Goal: Navigation & Orientation: Find specific page/section

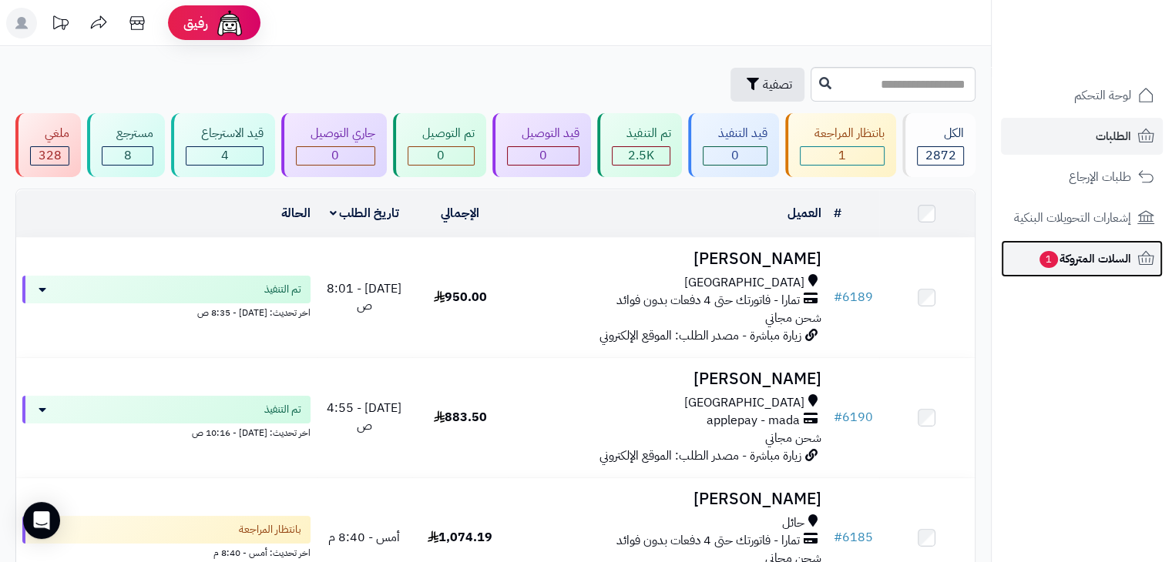
click at [1062, 260] on span "السلات المتروكة 1" at bounding box center [1084, 259] width 93 height 22
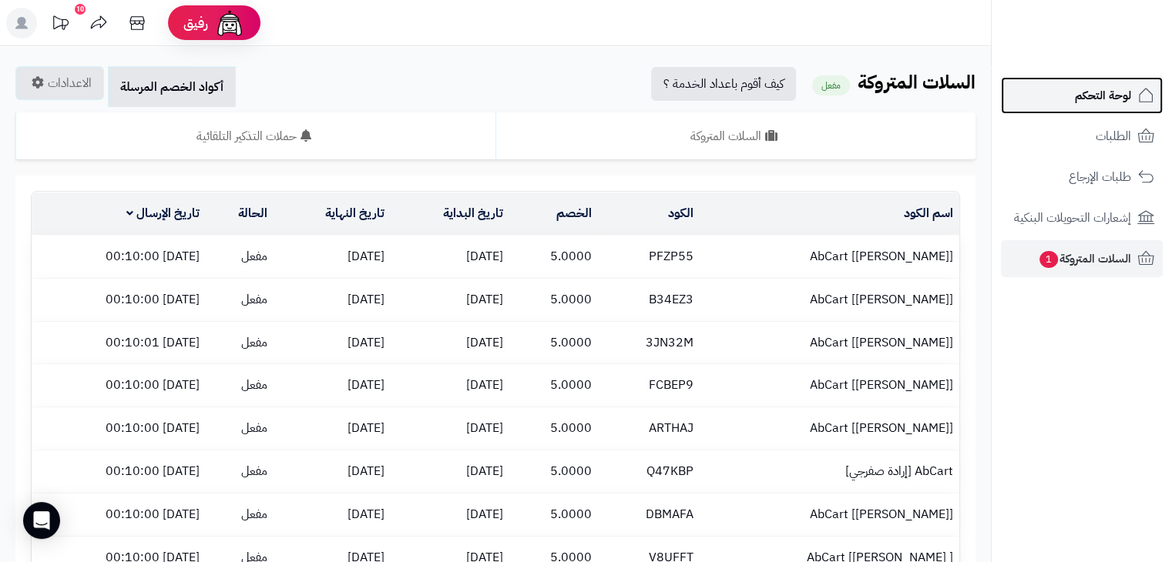
click at [1083, 93] on span "لوحة التحكم" at bounding box center [1103, 96] width 56 height 22
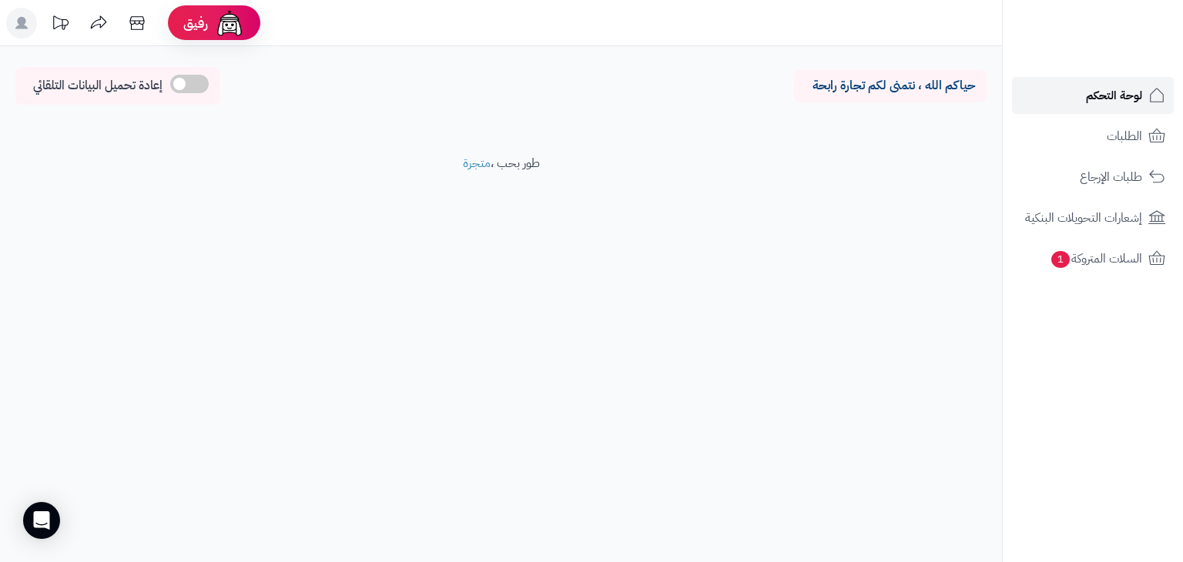
click at [1113, 99] on span "لوحة التحكم" at bounding box center [1114, 96] width 56 height 22
